Goal: Transaction & Acquisition: Purchase product/service

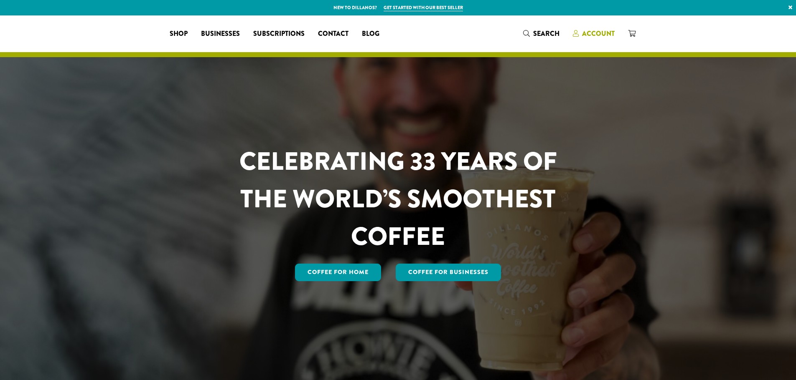
click at [590, 30] on span "Account" at bounding box center [598, 34] width 33 height 10
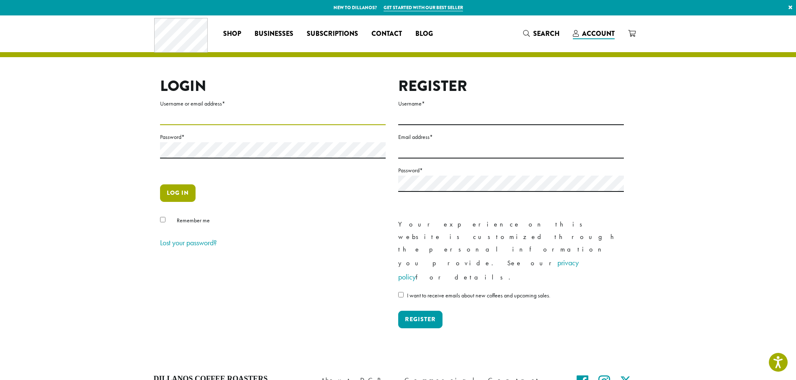
type input "**********"
click at [182, 190] on button "Log in" at bounding box center [177, 194] width 35 height 18
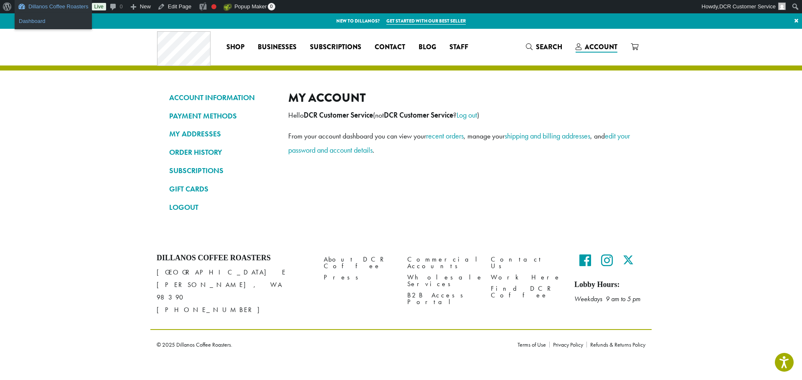
click at [48, 20] on link "Dashboard" at bounding box center [53, 21] width 77 height 11
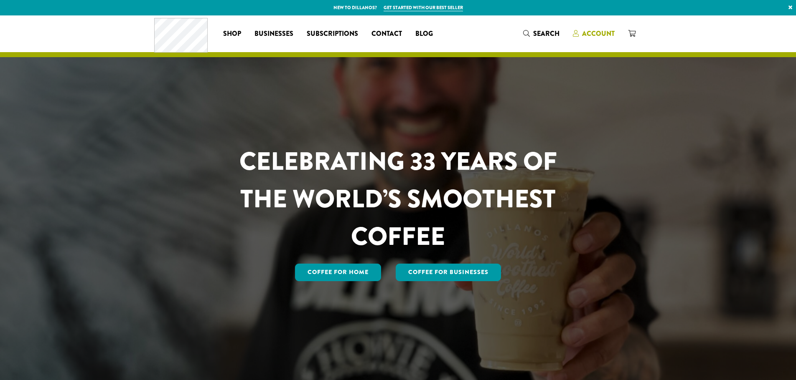
click at [598, 29] on span "Account" at bounding box center [598, 34] width 33 height 10
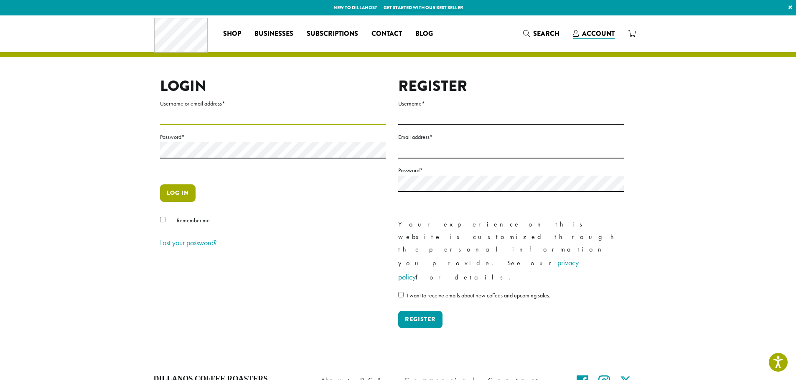
type input "**********"
click at [175, 195] on button "Log in" at bounding box center [177, 194] width 35 height 18
click at [187, 194] on button "Log in" at bounding box center [177, 194] width 35 height 18
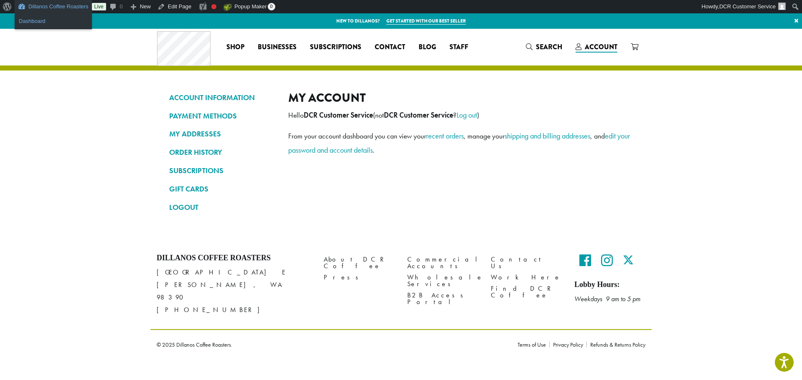
click at [44, 18] on link "Dashboard" at bounding box center [53, 21] width 77 height 11
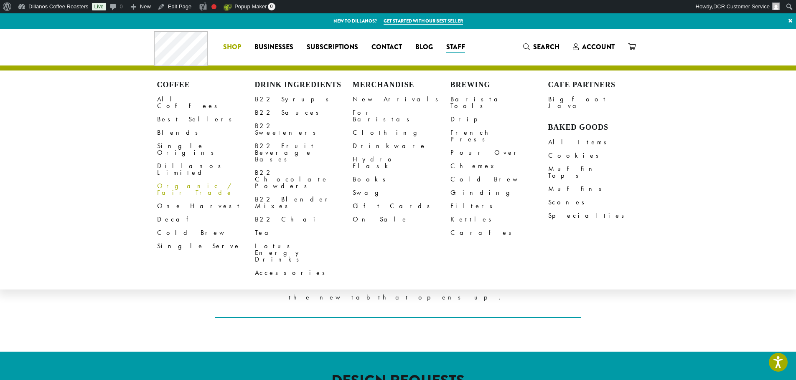
click at [178, 180] on link "Organic / Fair Trade" at bounding box center [206, 190] width 98 height 20
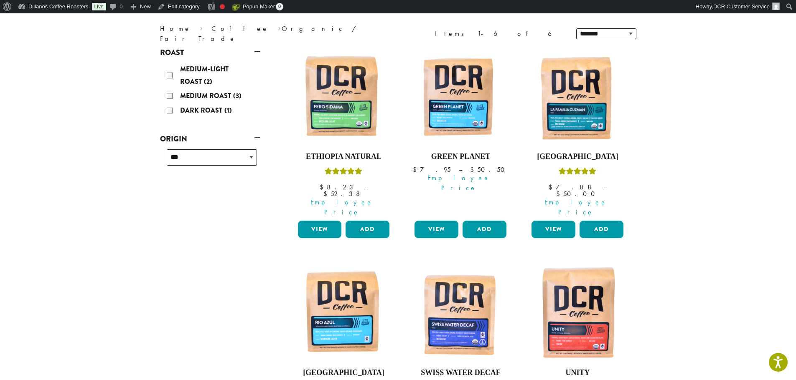
scroll to position [209, 0]
